Goal: Task Accomplishment & Management: Manage account settings

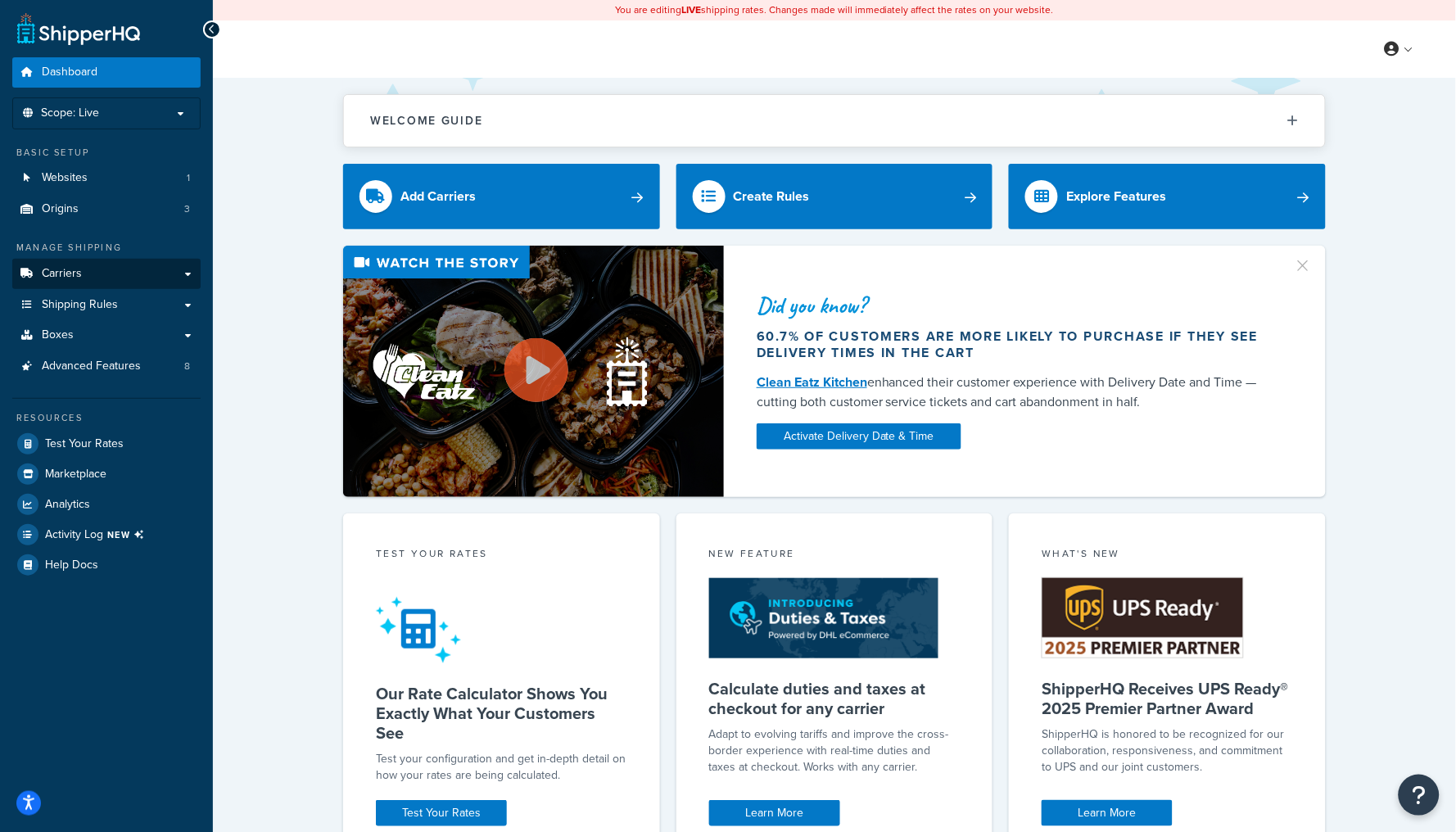
click at [113, 264] on link "Carriers" at bounding box center [105, 273] width 188 height 31
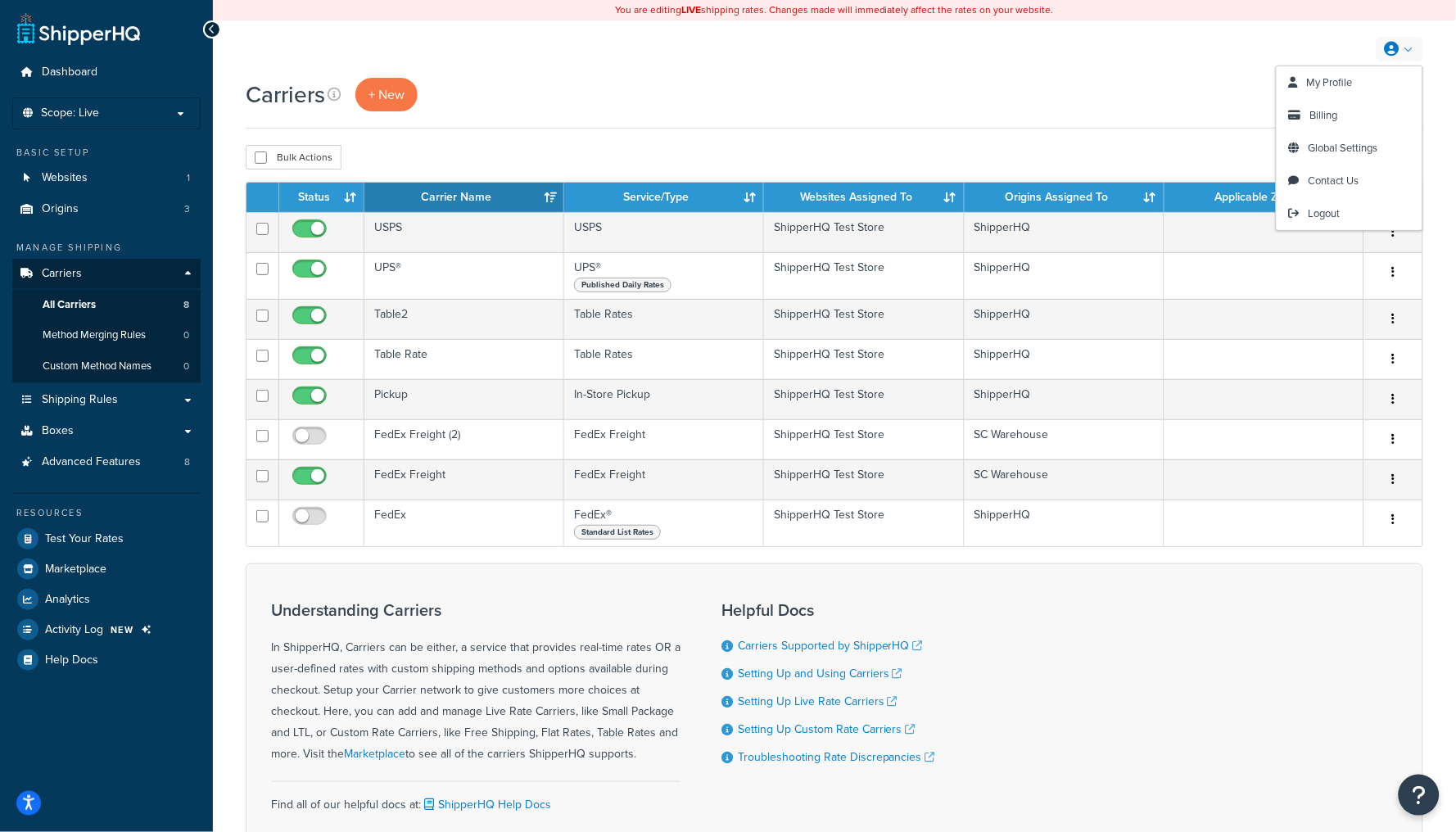
click at [1400, 35] on div "My Profile Billing Global Settings Contact Us Logout" at bounding box center [834, 49] width 1243 height 57
click at [1330, 118] on span "Billing" at bounding box center [1324, 115] width 28 height 16
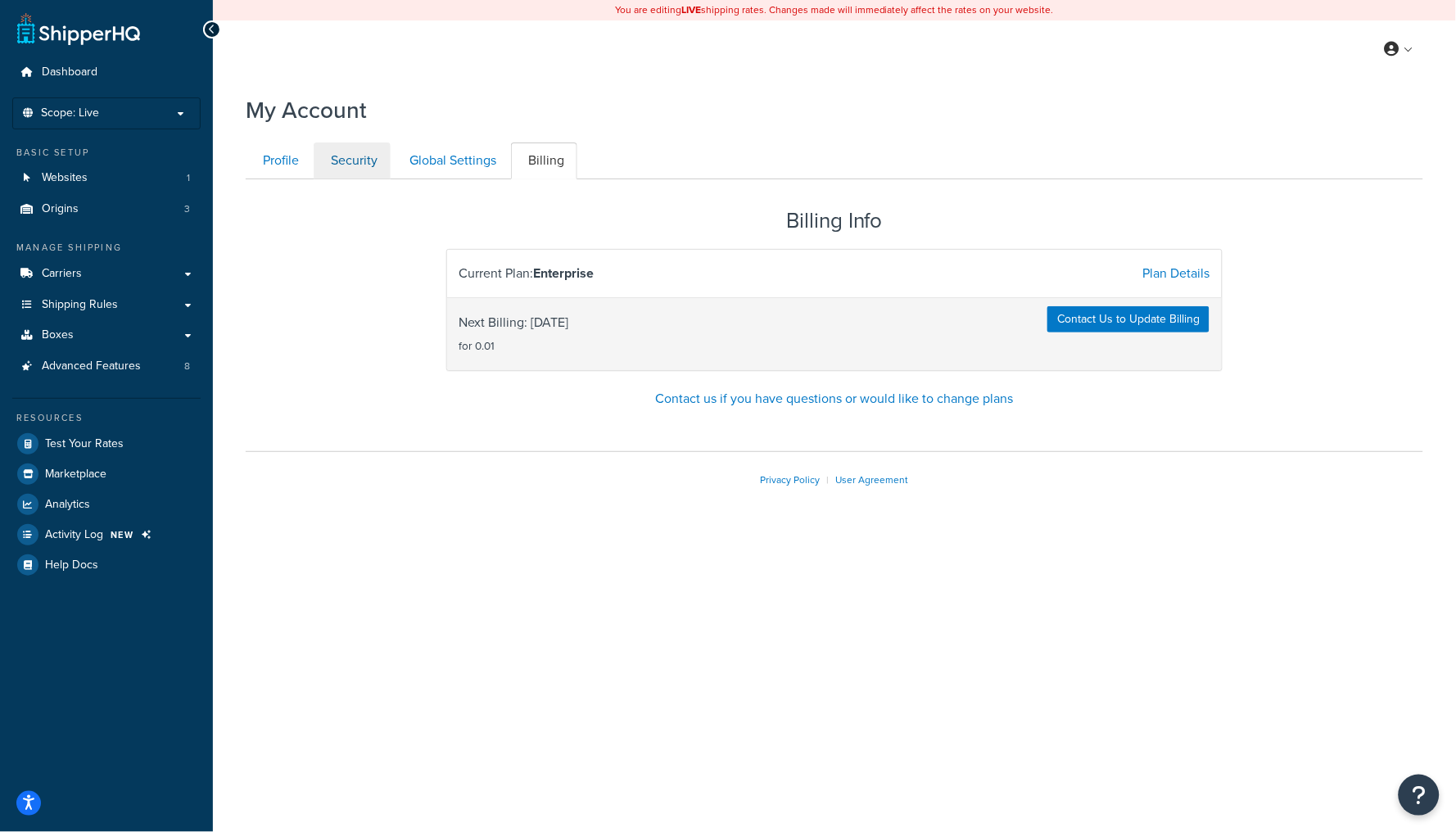
click at [366, 155] on link "Security" at bounding box center [352, 161] width 77 height 36
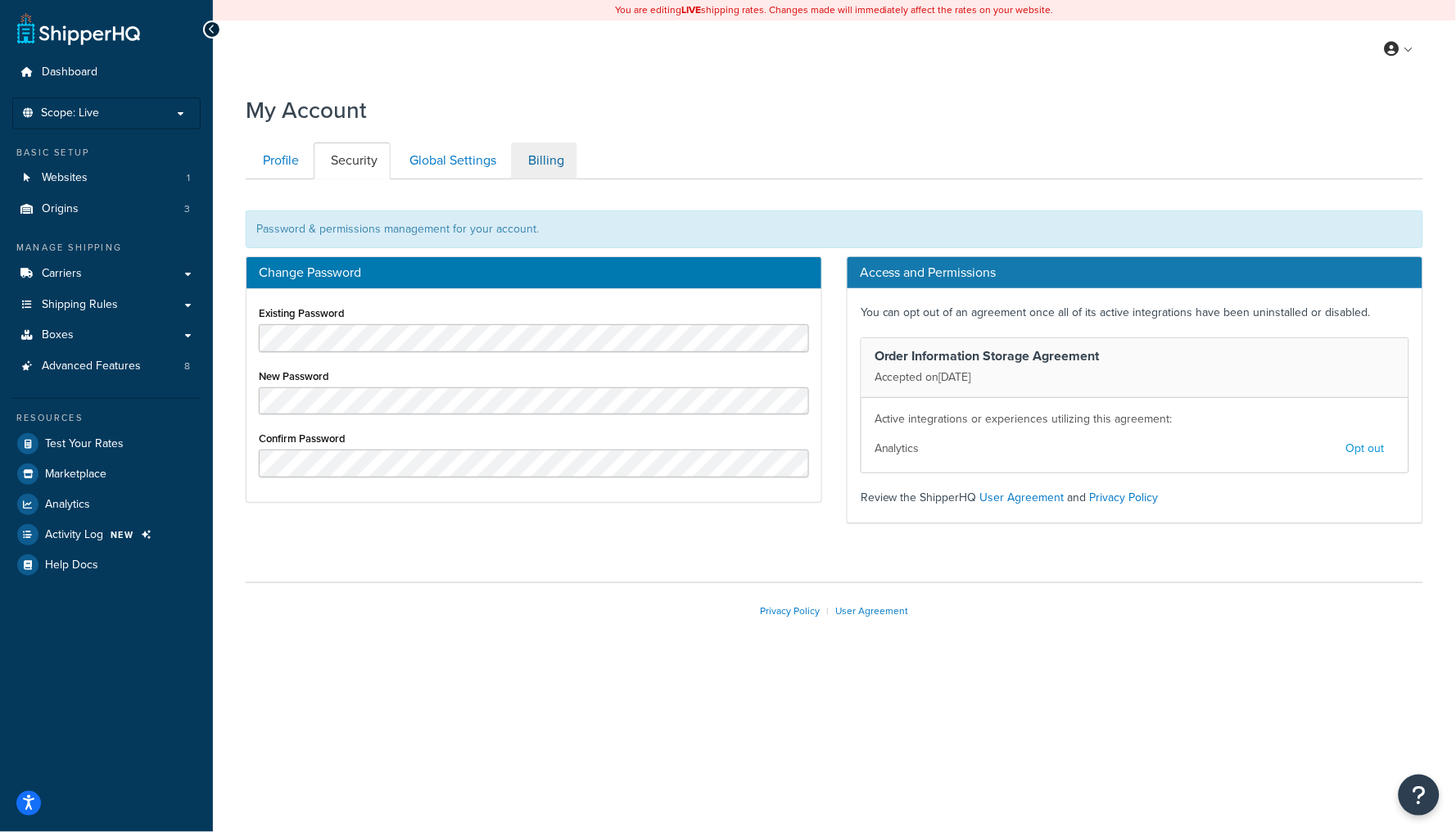
click at [541, 161] on link "Billing" at bounding box center [543, 161] width 66 height 36
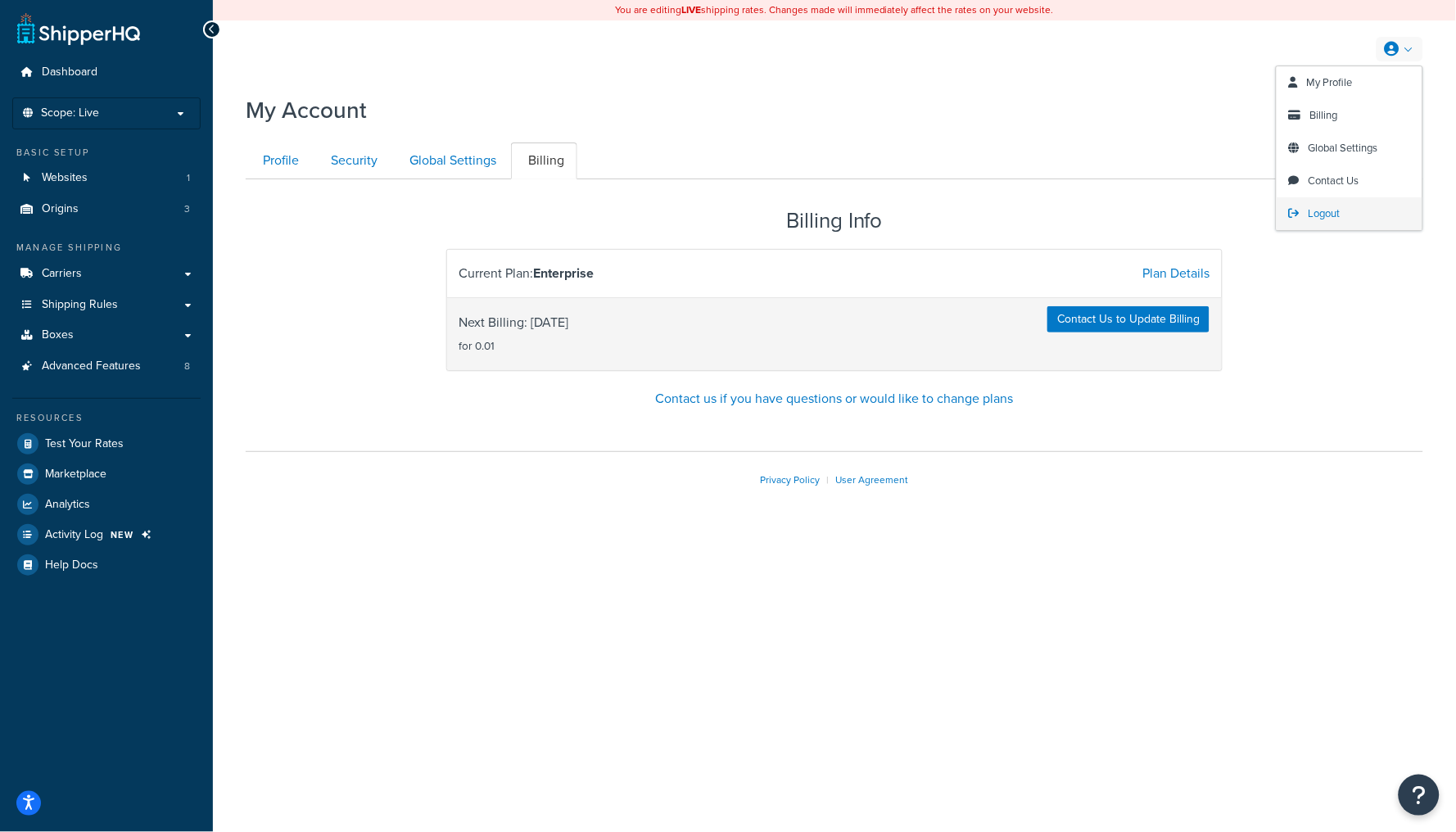
click at [1350, 205] on link "Logout" at bounding box center [1350, 213] width 146 height 33
